Goal: Task Accomplishment & Management: Manage account settings

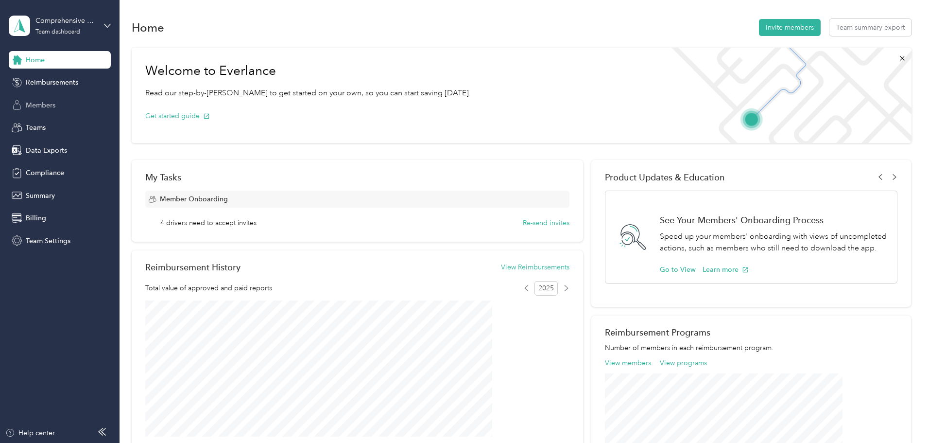
click at [46, 106] on span "Members" at bounding box center [41, 105] width 30 height 10
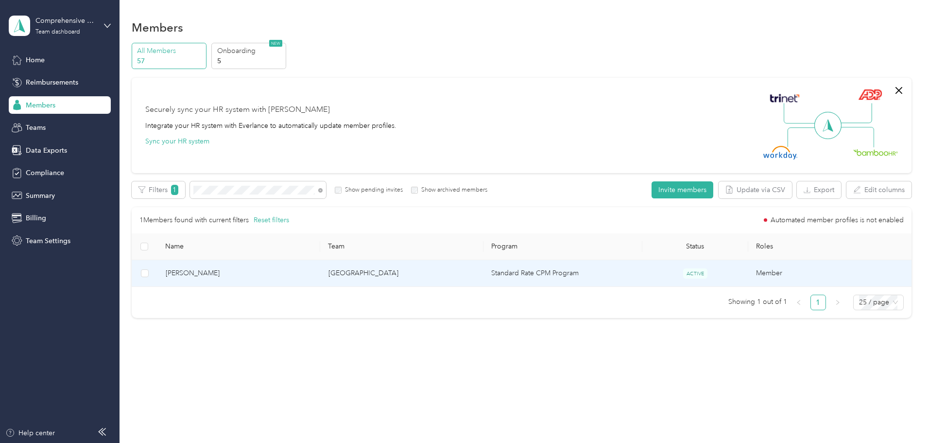
click at [262, 273] on span "[PERSON_NAME]" at bounding box center [239, 273] width 147 height 11
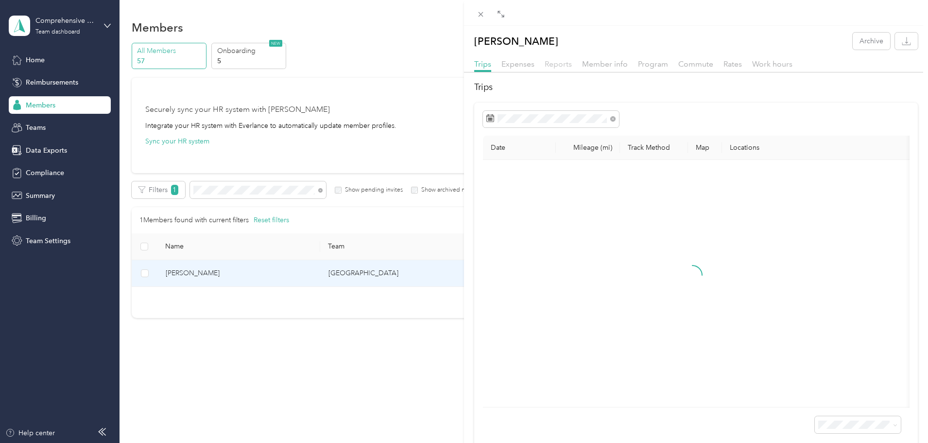
click at [566, 65] on span "Reports" at bounding box center [558, 63] width 27 height 9
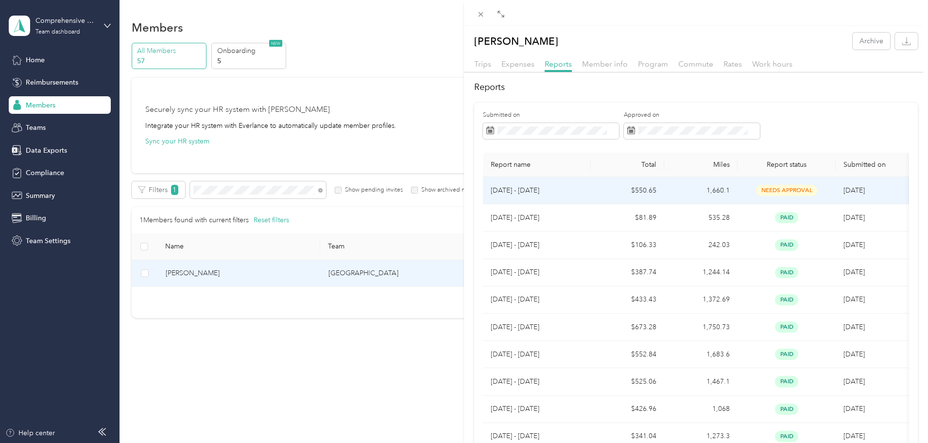
click at [516, 190] on p "[DATE] - [DATE]" at bounding box center [537, 190] width 92 height 11
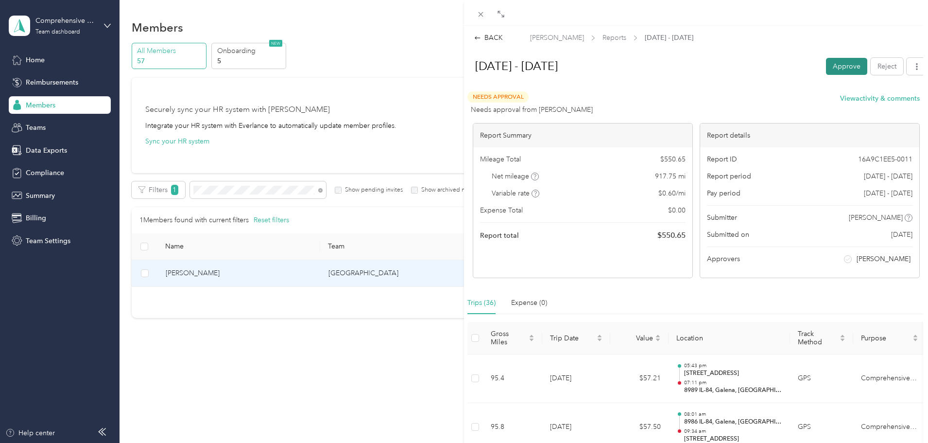
click at [840, 68] on button "Approve" at bounding box center [846, 66] width 41 height 17
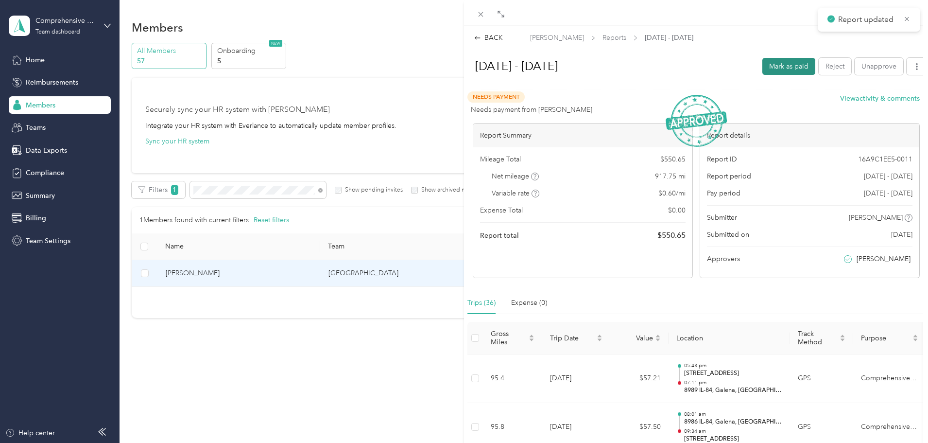
click at [790, 68] on button "Mark as paid" at bounding box center [788, 66] width 53 height 17
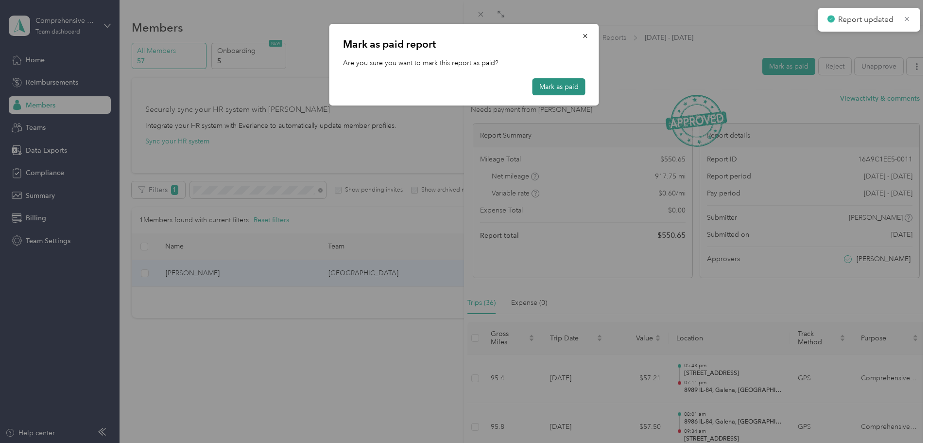
click at [565, 89] on button "Mark as paid" at bounding box center [558, 86] width 53 height 17
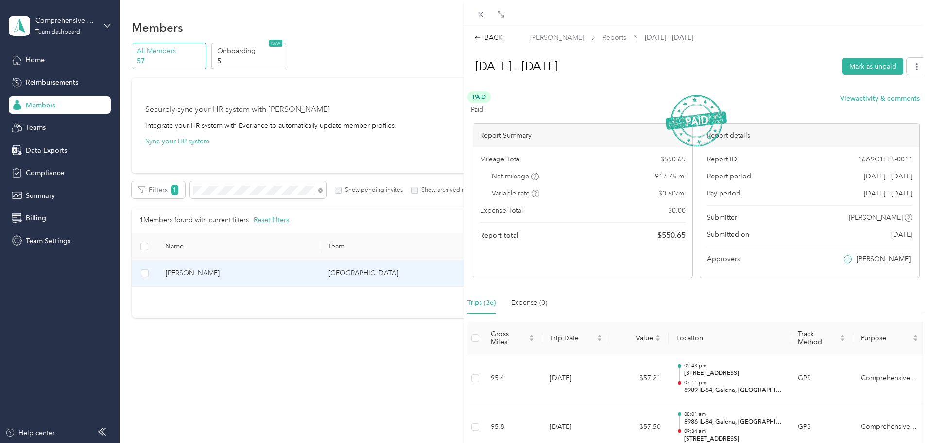
drag, startPoint x: 279, startPoint y: 180, endPoint x: 283, endPoint y: 189, distance: 9.6
click at [280, 187] on div "BACK [PERSON_NAME] Reports [DATE] - [DATE] [DATE] - [DATE] [PERSON_NAME] as unp…" at bounding box center [464, 221] width 928 height 443
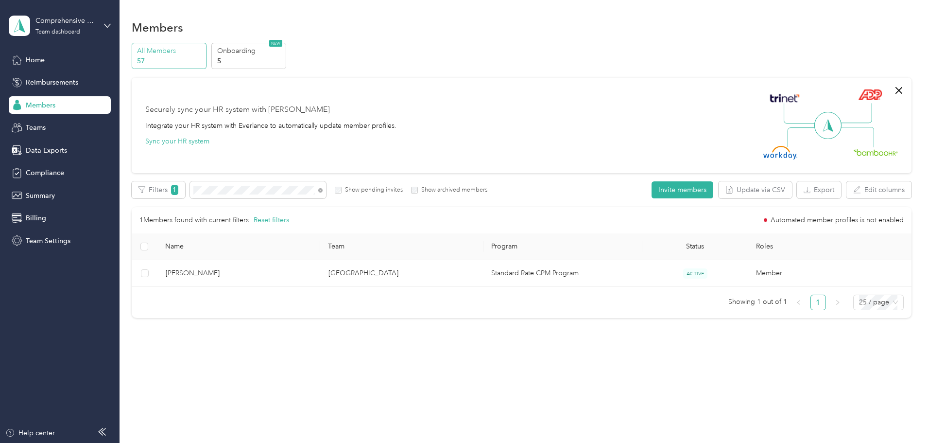
click at [283, 188] on div at bounding box center [464, 221] width 928 height 443
click at [192, 189] on div "All Members 57 Onboarding 5 NEW Securely sync your HR system with Everlance Int…" at bounding box center [522, 185] width 780 height 284
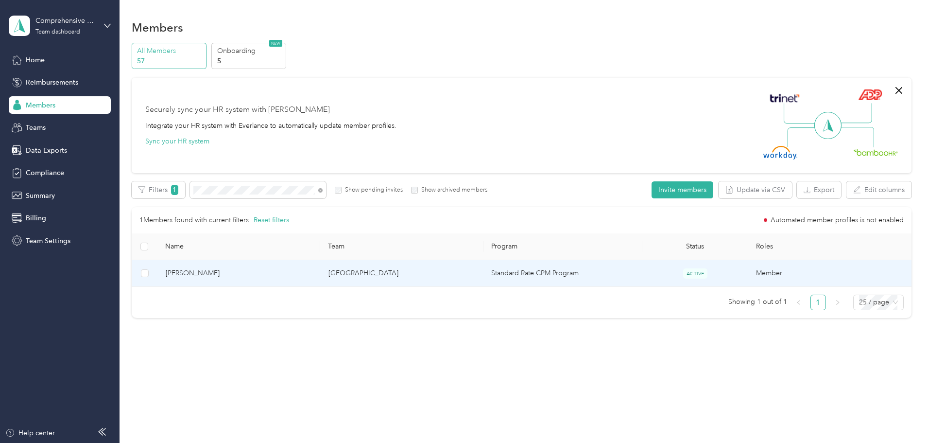
click at [252, 272] on span "[PERSON_NAME]" at bounding box center [239, 273] width 147 height 11
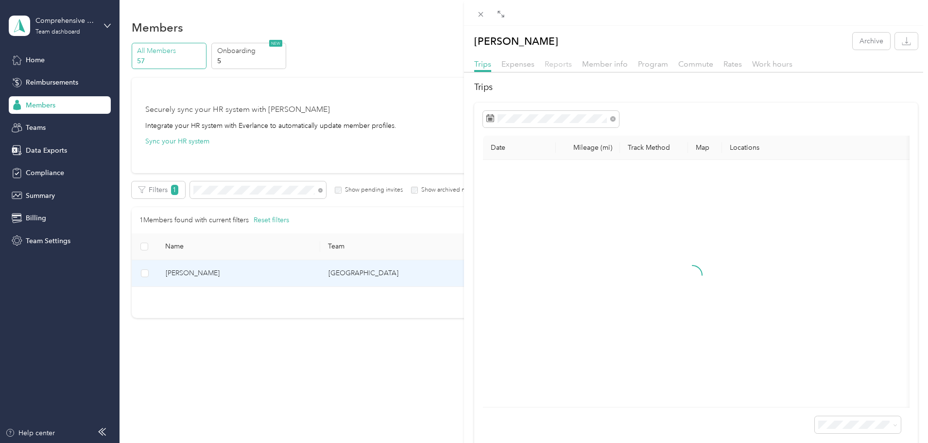
click at [551, 63] on span "Reports" at bounding box center [558, 63] width 27 height 9
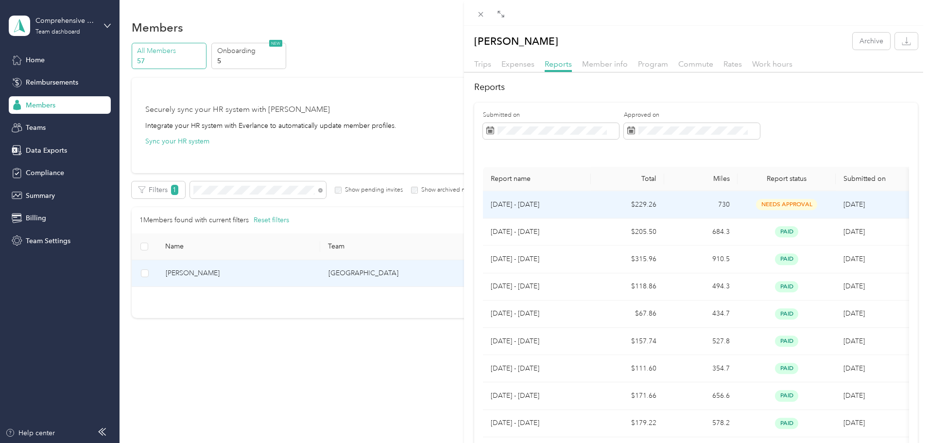
click at [528, 206] on tbody "[DATE] - [DATE] $229.26 730 needs approval 9/2/[DATE] - [DATE] $205.50 684.3 pa…" at bounding box center [696, 327] width 427 height 273
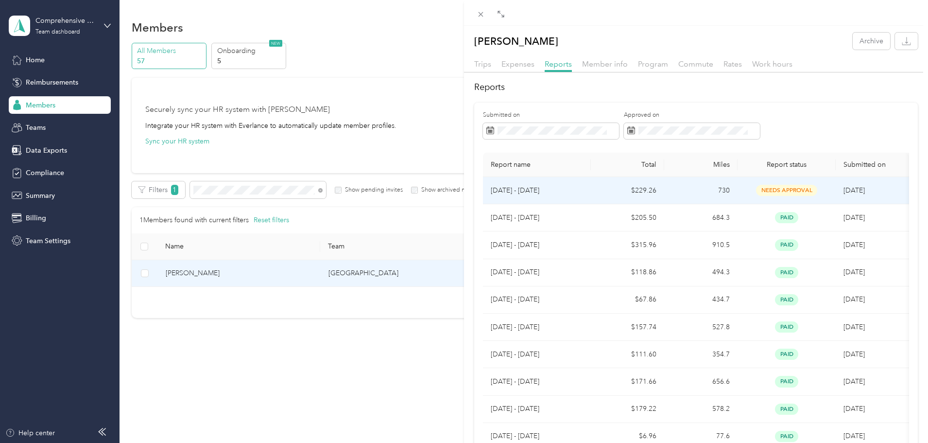
click at [528, 187] on p "[DATE] - [DATE]" at bounding box center [537, 190] width 92 height 11
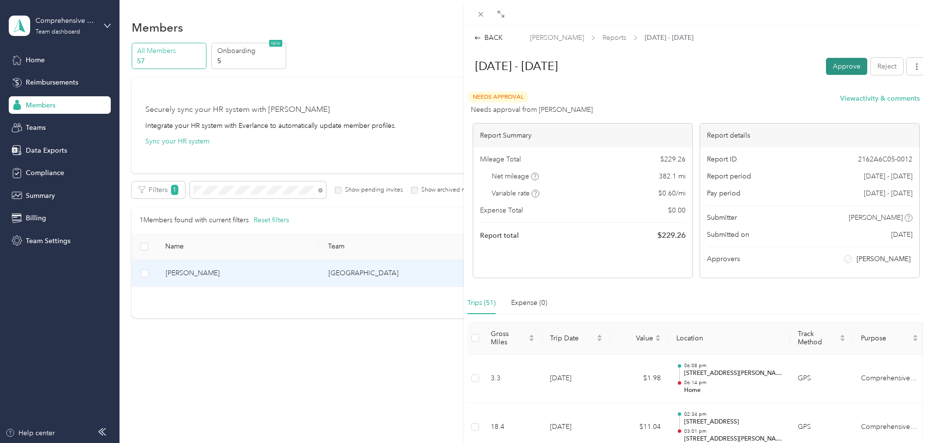
click at [826, 65] on button "Approve" at bounding box center [846, 66] width 41 height 17
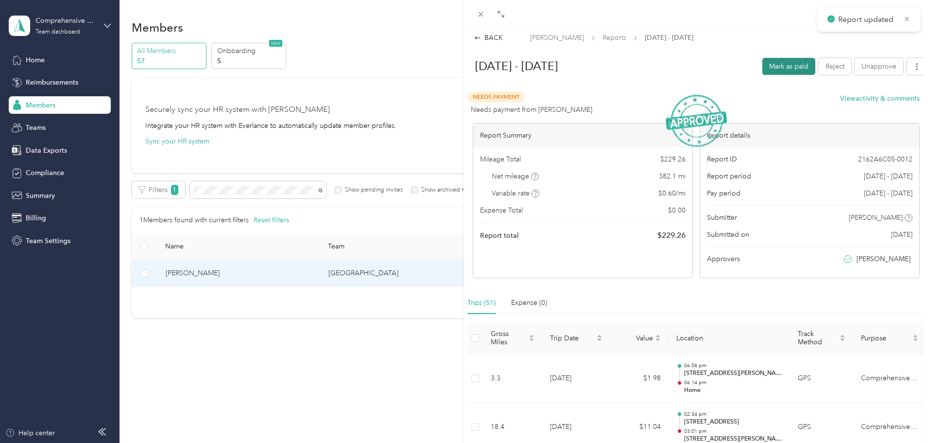
click at [785, 66] on button "Mark as paid" at bounding box center [788, 66] width 53 height 17
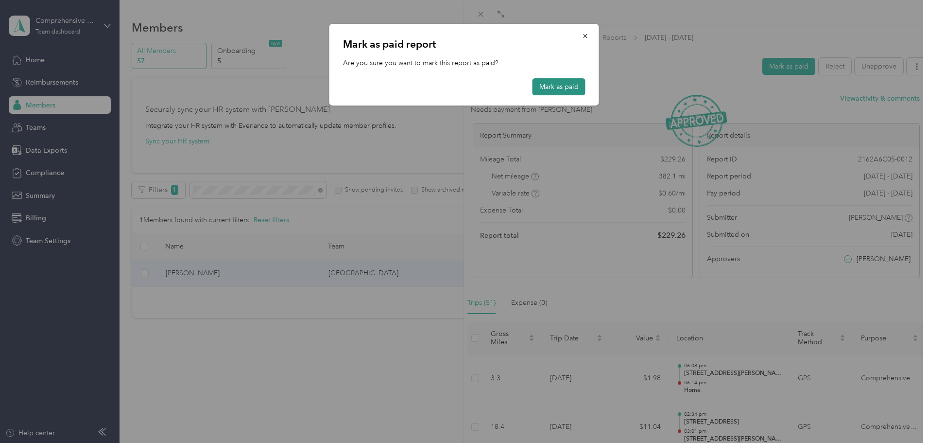
click at [560, 86] on button "Mark as paid" at bounding box center [558, 86] width 53 height 17
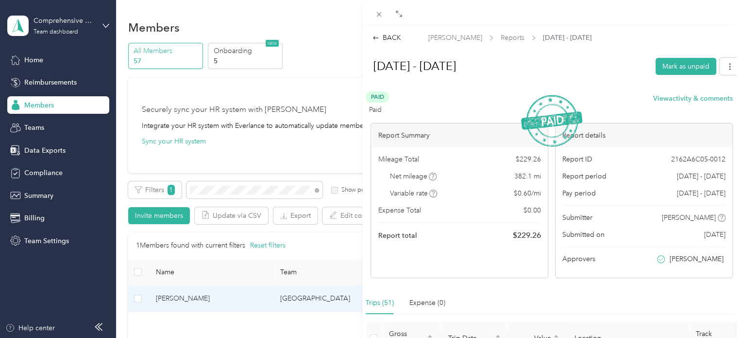
click at [209, 197] on div "BACK [PERSON_NAME] Reports [DATE] - [DATE] [DATE] - [DATE] Mark as unpaid Paid …" at bounding box center [370, 169] width 741 height 338
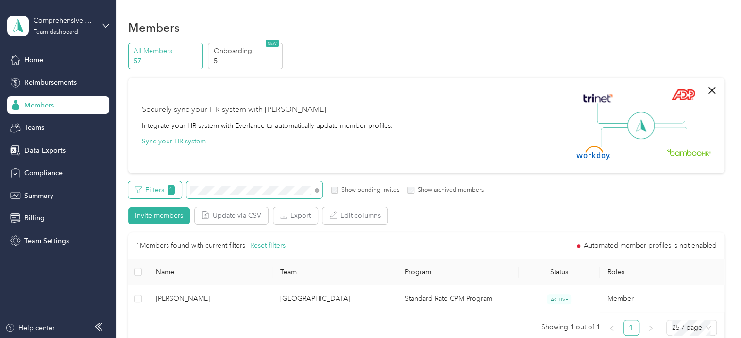
drag, startPoint x: 210, startPoint y: 191, endPoint x: 148, endPoint y: 191, distance: 62.2
click at [148, 191] on div "Filters 1 Show pending invites Show archived members" at bounding box center [306, 189] width 356 height 17
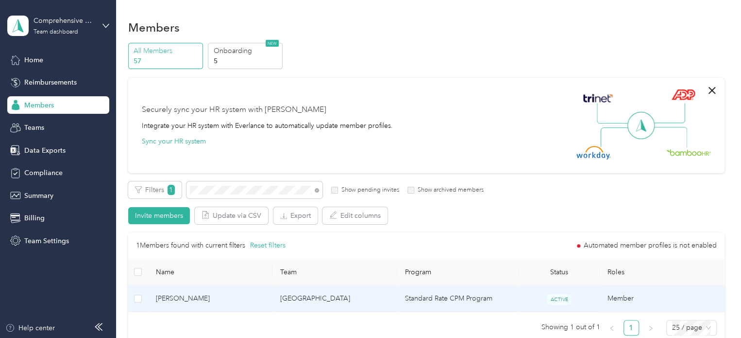
click at [197, 301] on span "[PERSON_NAME]" at bounding box center [210, 298] width 109 height 11
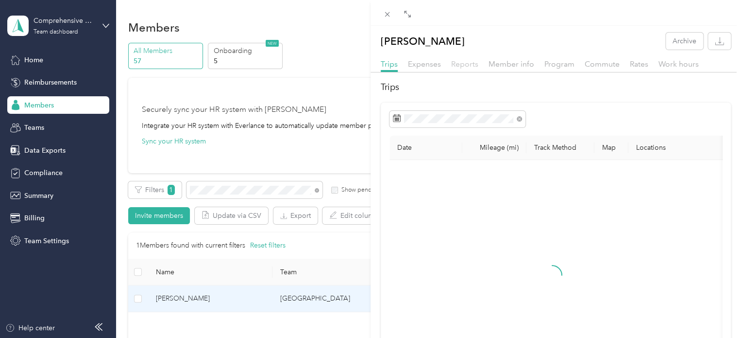
click at [472, 65] on span "Reports" at bounding box center [464, 63] width 27 height 9
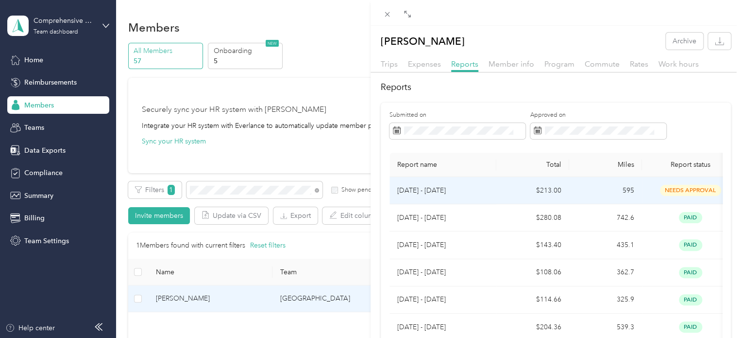
click at [431, 190] on p "[DATE] - [DATE]" at bounding box center [442, 190] width 91 height 11
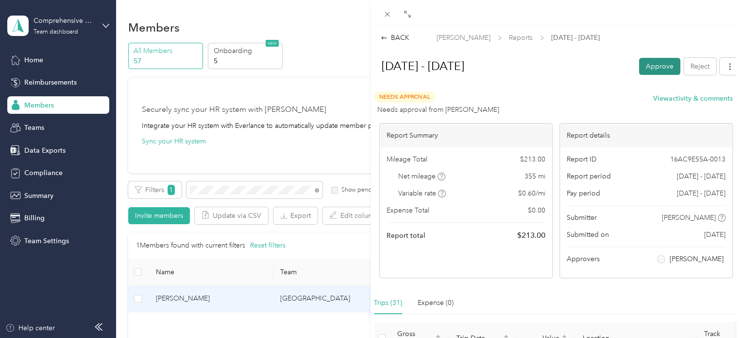
click at [660, 68] on button "Approve" at bounding box center [659, 66] width 41 height 17
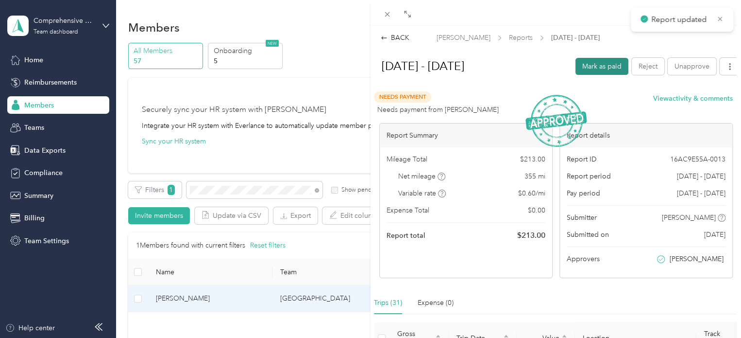
click at [590, 69] on button "Mark as paid" at bounding box center [602, 66] width 53 height 17
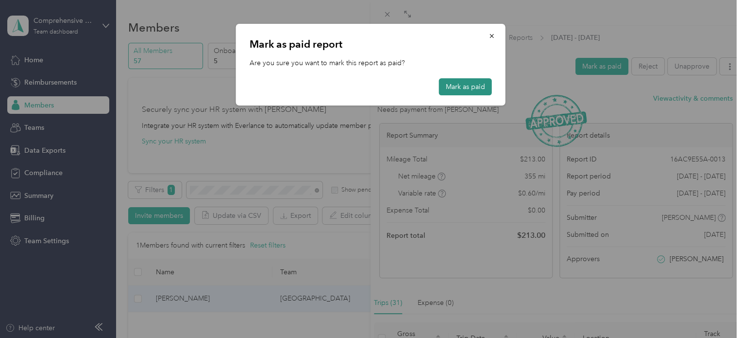
click at [481, 86] on button "Mark as paid" at bounding box center [465, 86] width 53 height 17
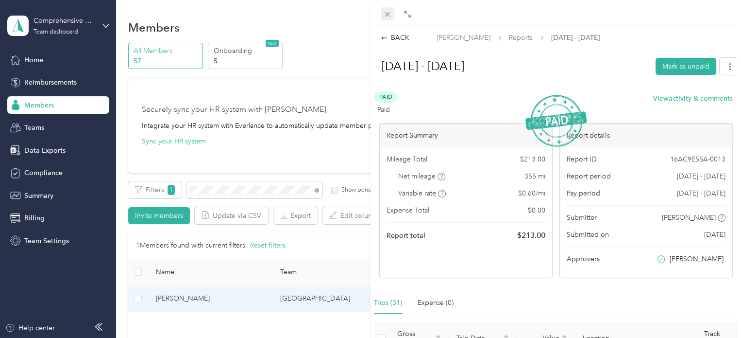
click at [387, 15] on icon at bounding box center [387, 14] width 5 height 5
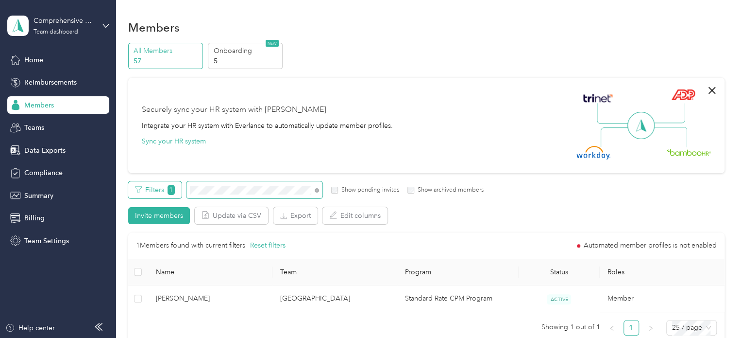
click at [150, 192] on div "Filters 1 Show pending invites Show archived members" at bounding box center [306, 189] width 356 height 17
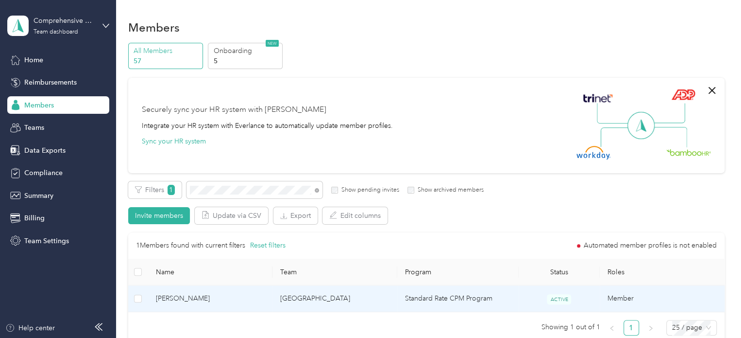
click at [181, 297] on span "[PERSON_NAME]" at bounding box center [210, 298] width 109 height 11
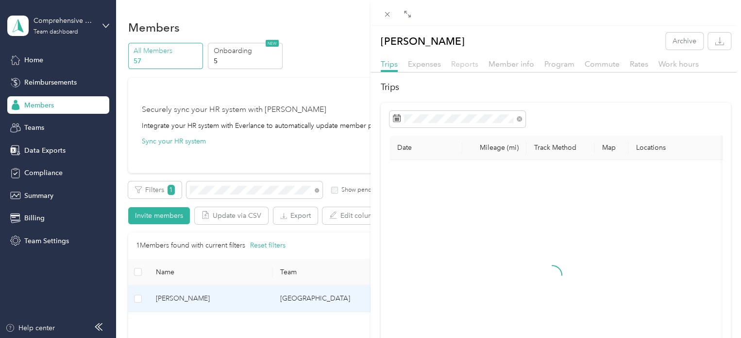
click at [466, 65] on span "Reports" at bounding box center [464, 63] width 27 height 9
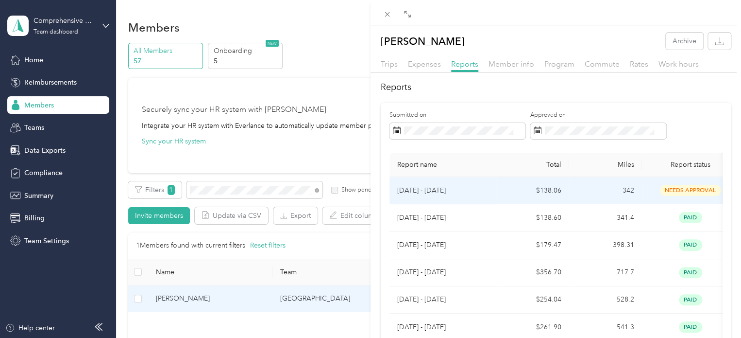
click at [440, 189] on p "[DATE] - [DATE]" at bounding box center [442, 190] width 91 height 11
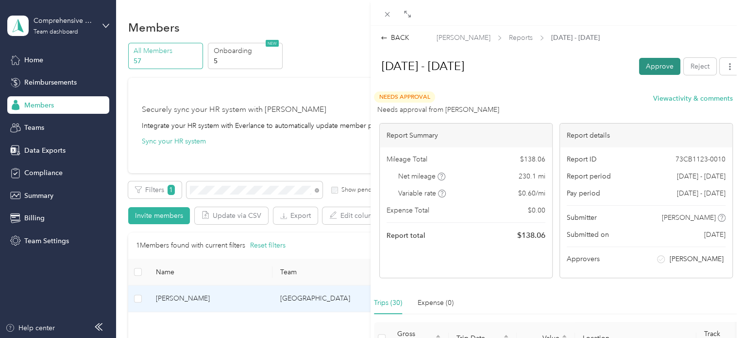
click at [646, 67] on button "Approve" at bounding box center [659, 66] width 41 height 17
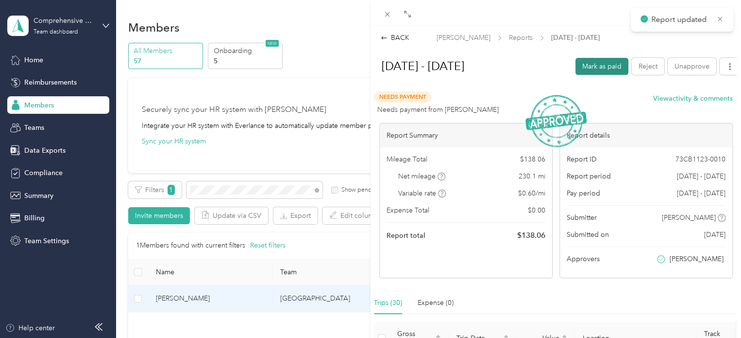
click at [588, 66] on button "Mark as paid" at bounding box center [602, 66] width 53 height 17
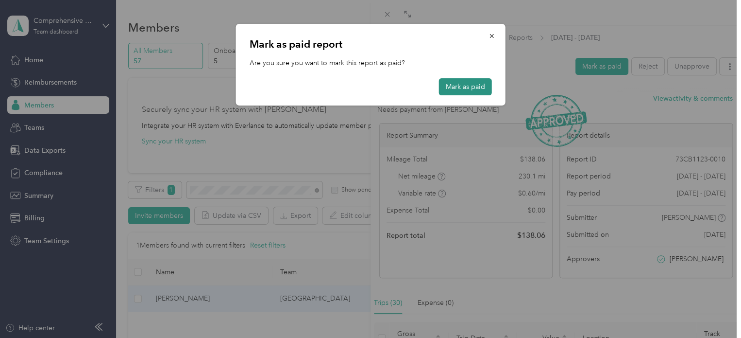
click at [480, 87] on button "Mark as paid" at bounding box center [465, 86] width 53 height 17
